Goal: Book appointment/travel/reservation

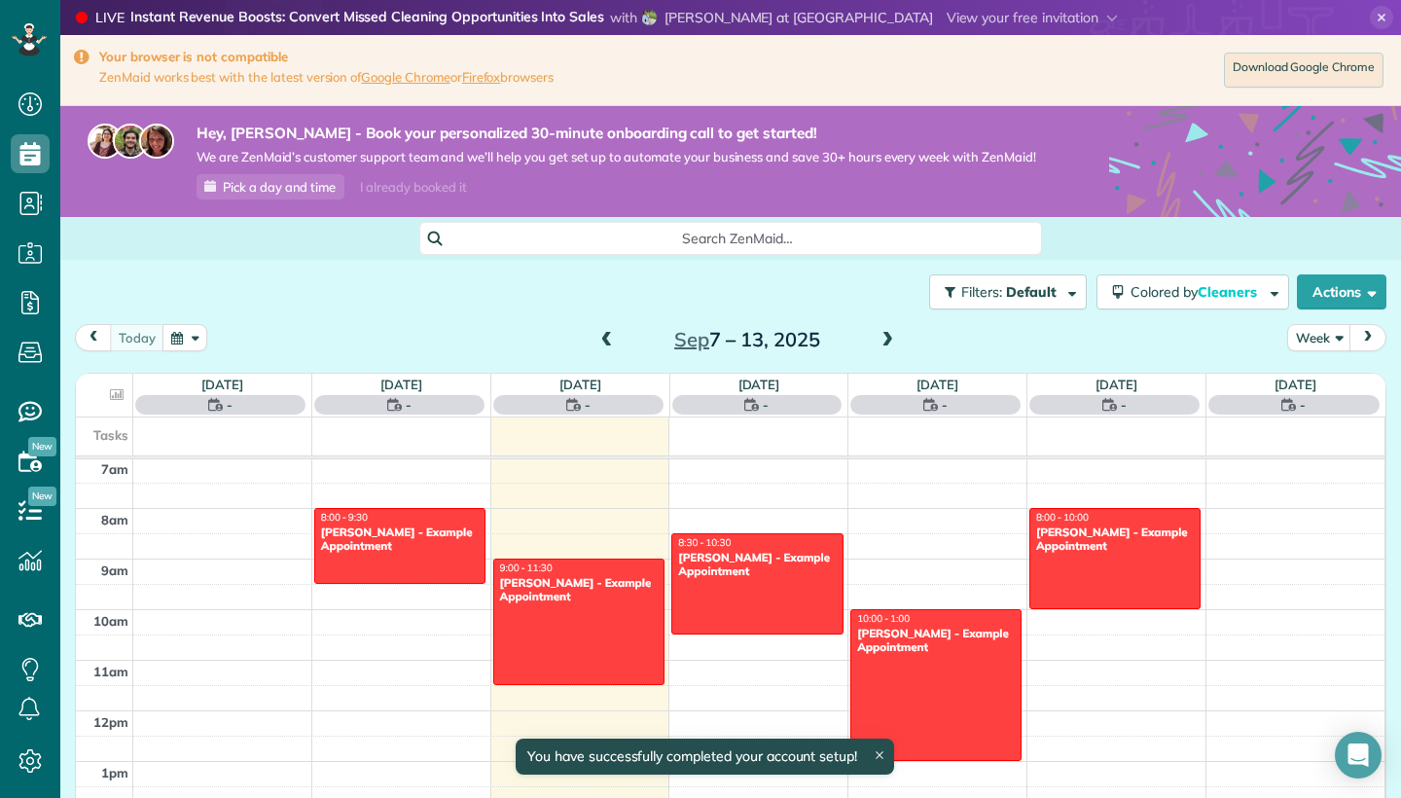
scroll to position [355, 0]
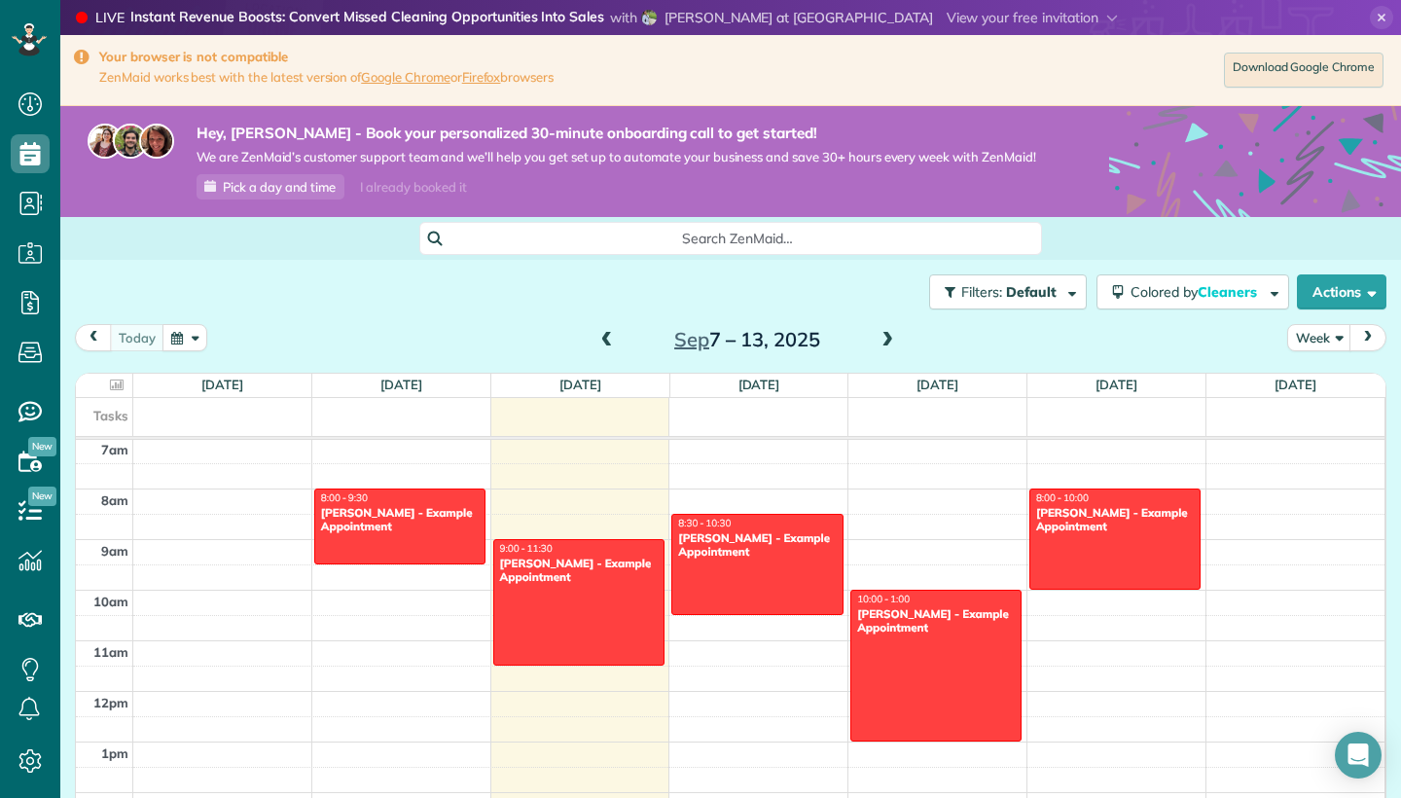
click at [608, 342] on span at bounding box center [606, 341] width 21 height 18
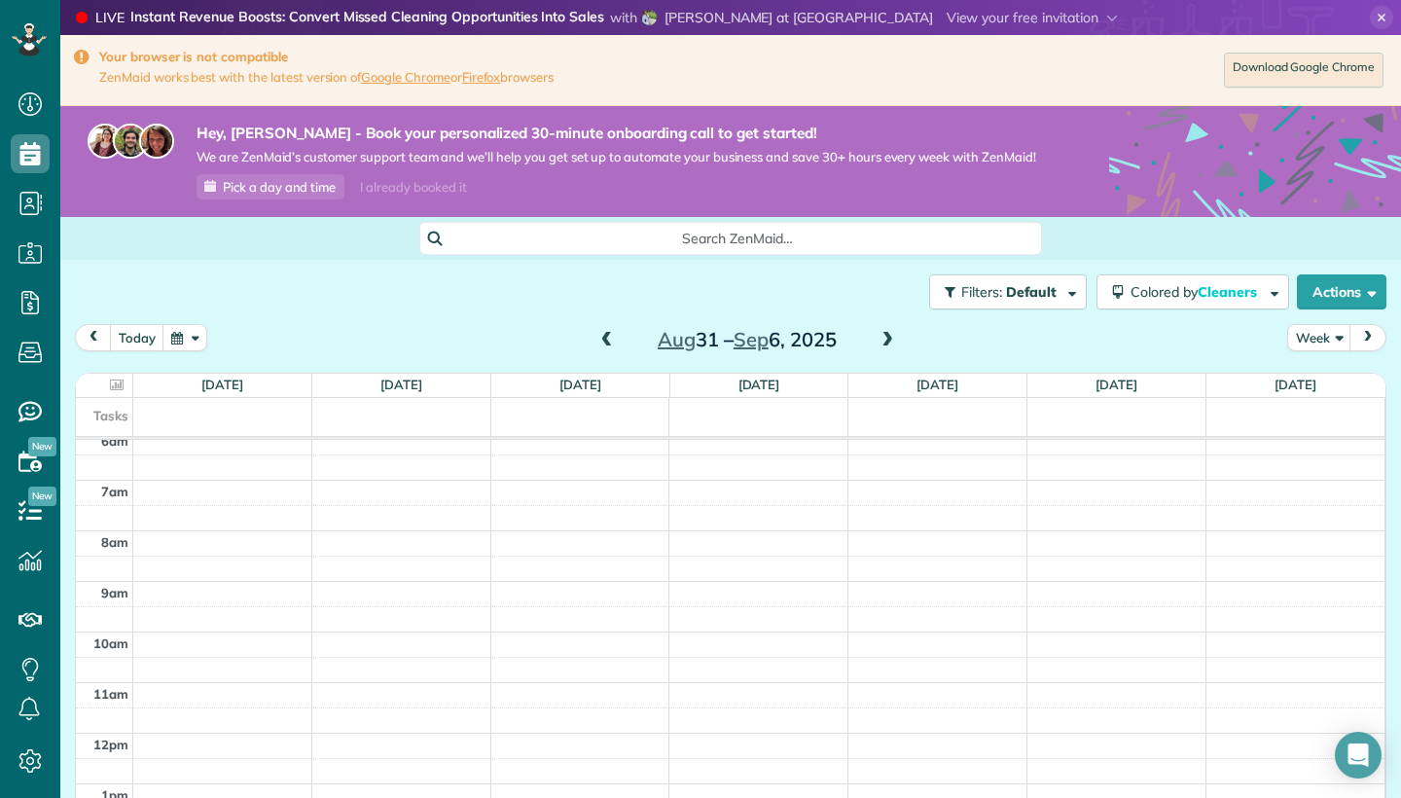
scroll to position [258, 0]
click at [164, 647] on div "12am 1am 2am 3am 4am 5am 6am 7am 8am 9am 10am 11am 12pm 1pm 2pm 3pm 4pm 5pm 6pm…" at bounding box center [730, 788] width 1309 height 1213
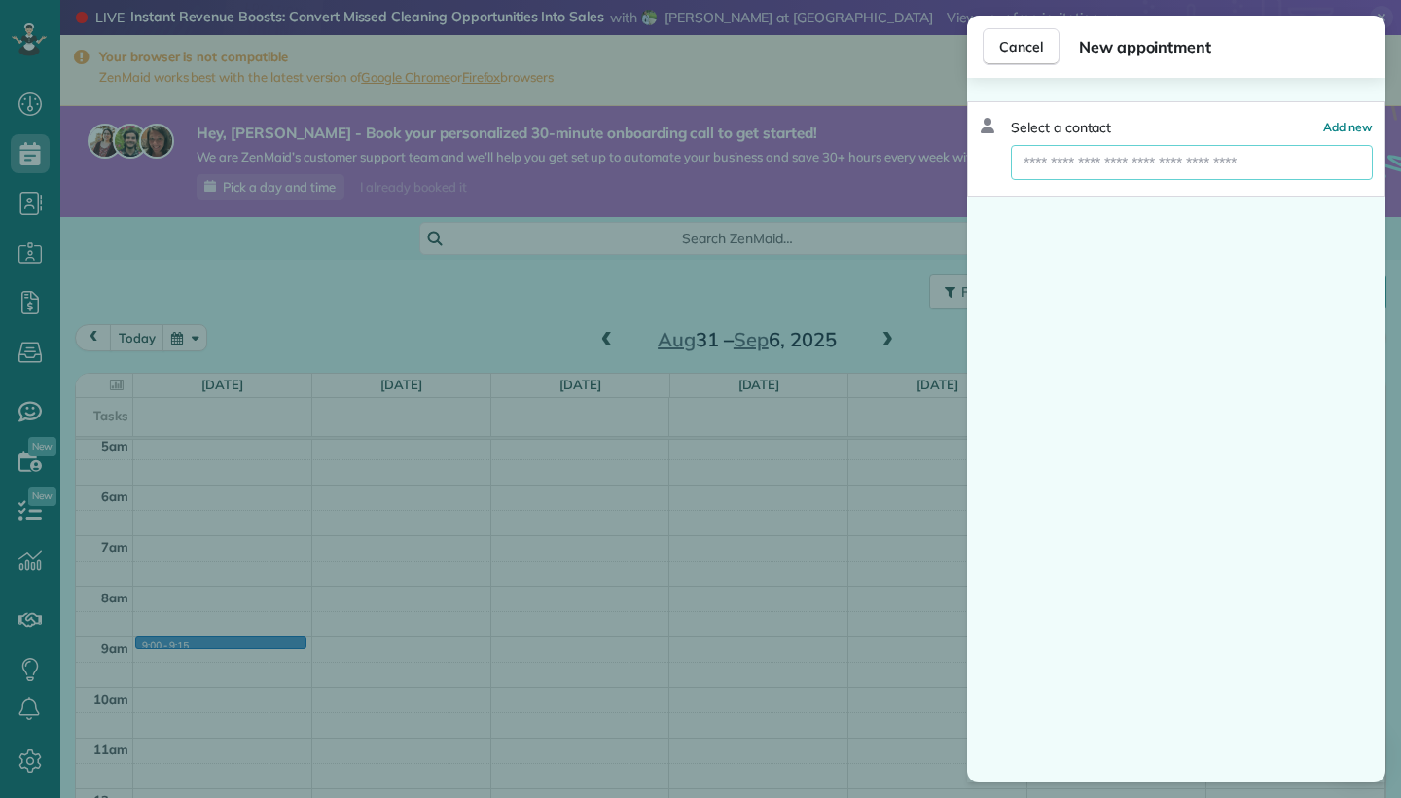
click at [1158, 166] on input "text" at bounding box center [1192, 162] width 362 height 35
type input "*"
click at [1340, 134] on button "Add new" at bounding box center [1348, 127] width 50 height 19
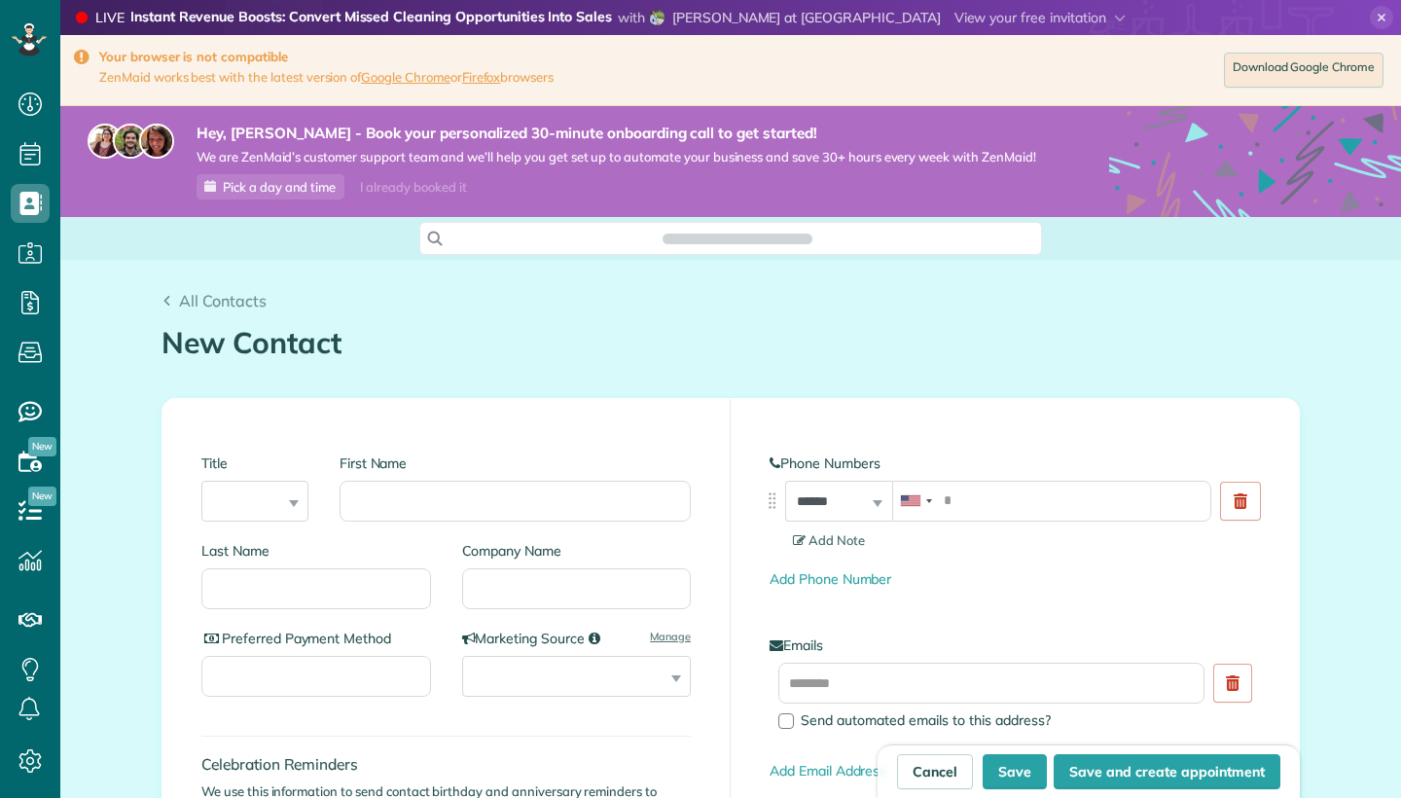
scroll to position [9, 9]
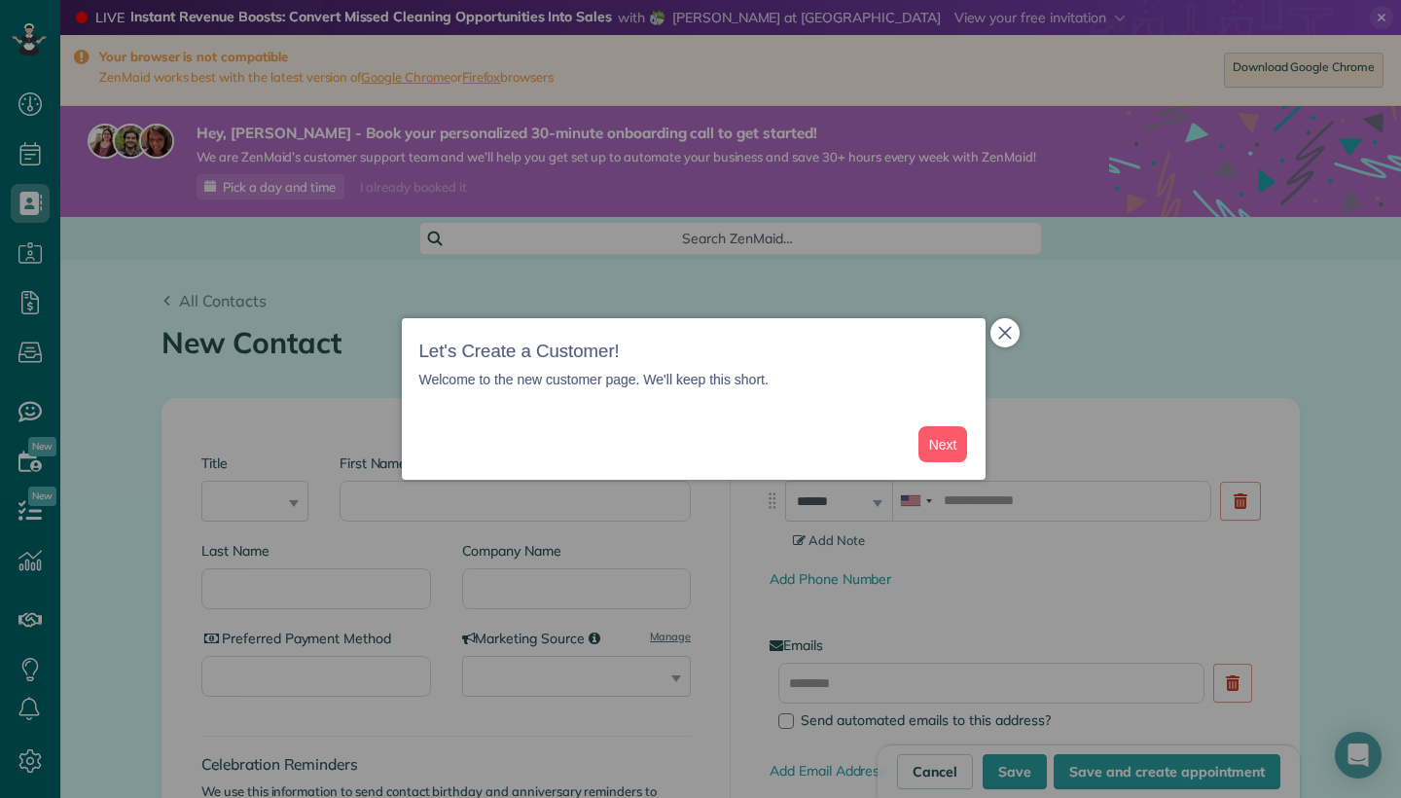
click at [1010, 337] on icon "close," at bounding box center [1005, 333] width 14 height 14
